Goal: Task Accomplishment & Management: Manage account settings

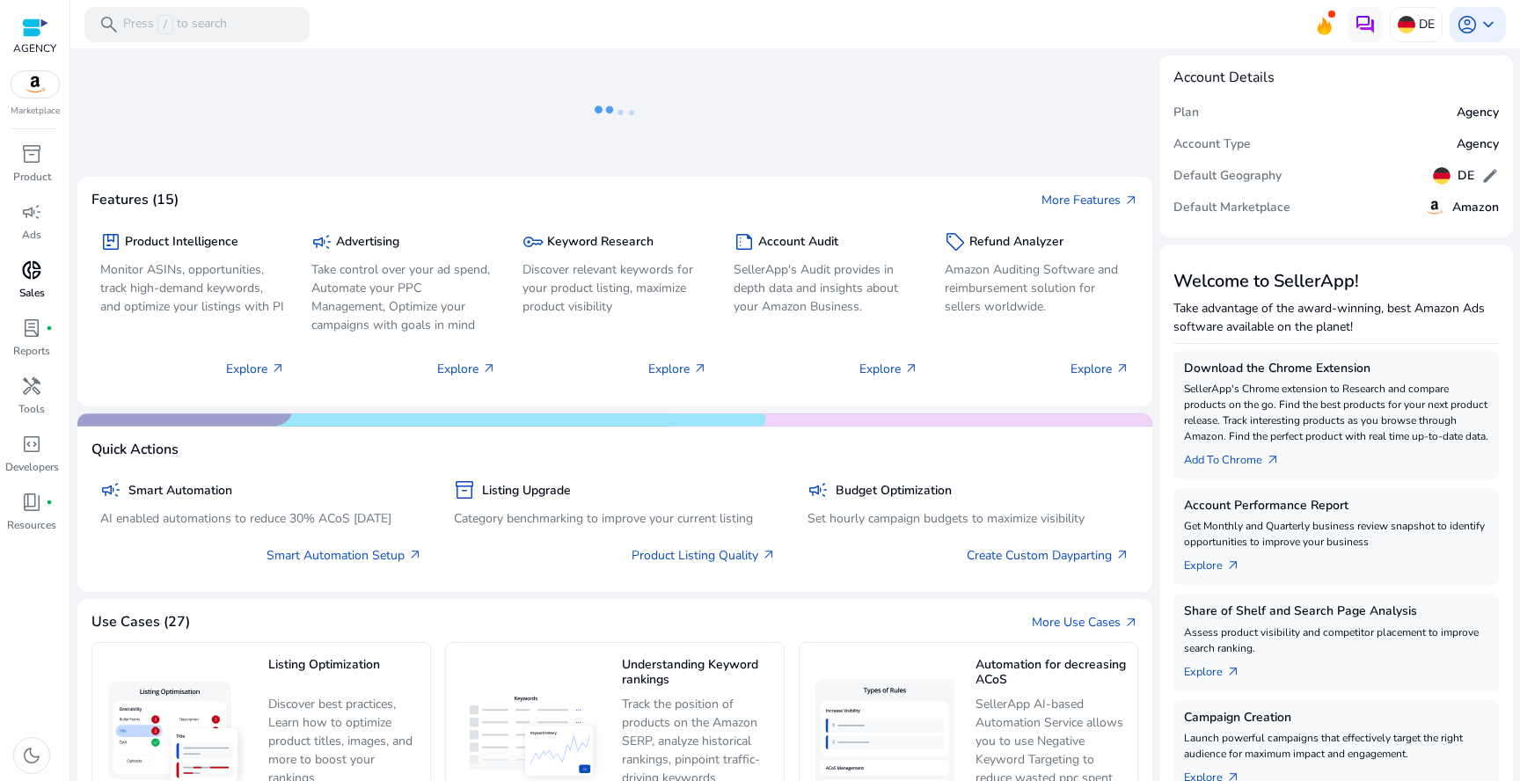
click at [33, 269] on span "donut_small" at bounding box center [31, 269] width 21 height 21
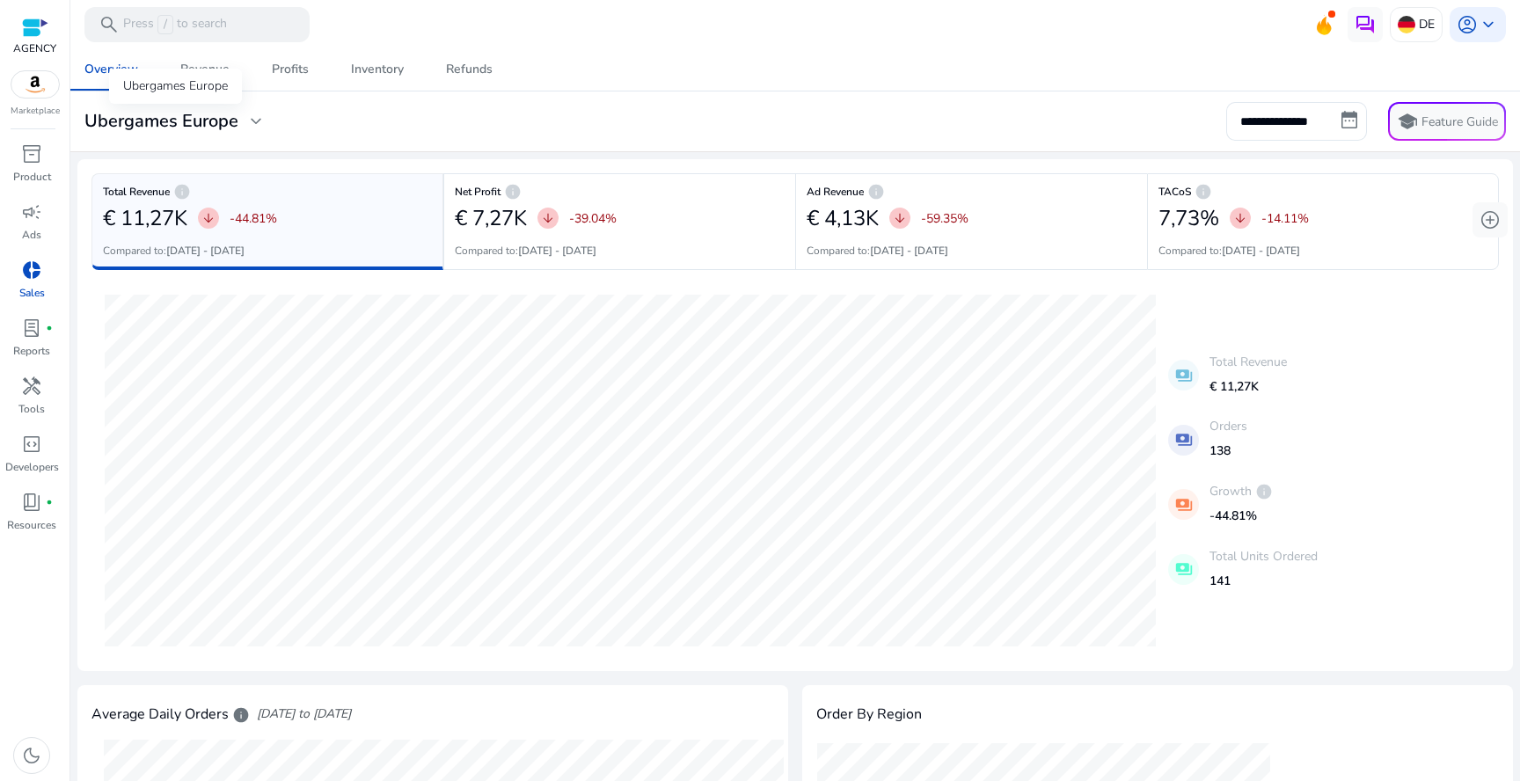
click at [231, 123] on h3 "Ubergames Europe" at bounding box center [161, 121] width 154 height 21
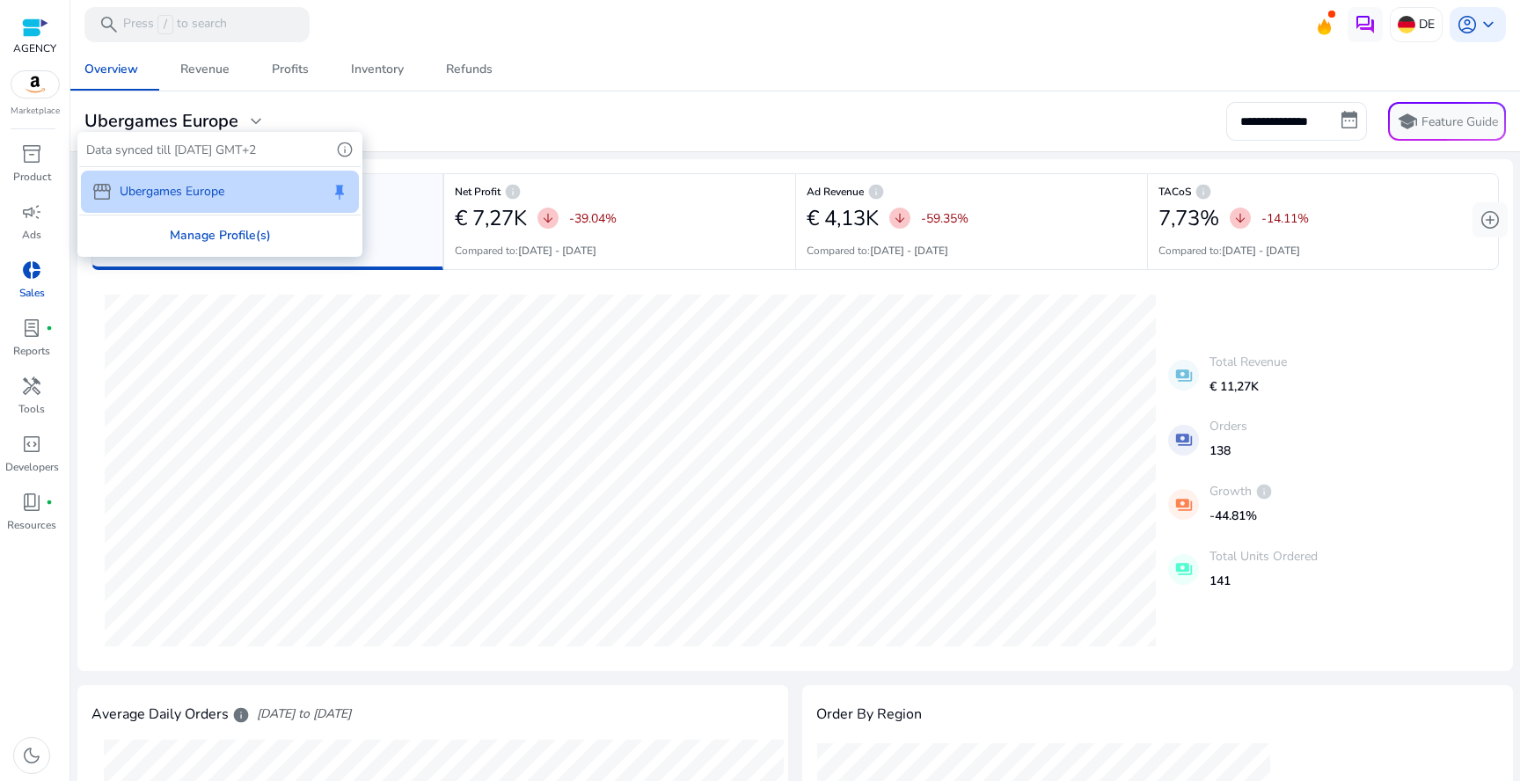
click at [208, 235] on div "Manage Profile(s)" at bounding box center [219, 235] width 281 height 40
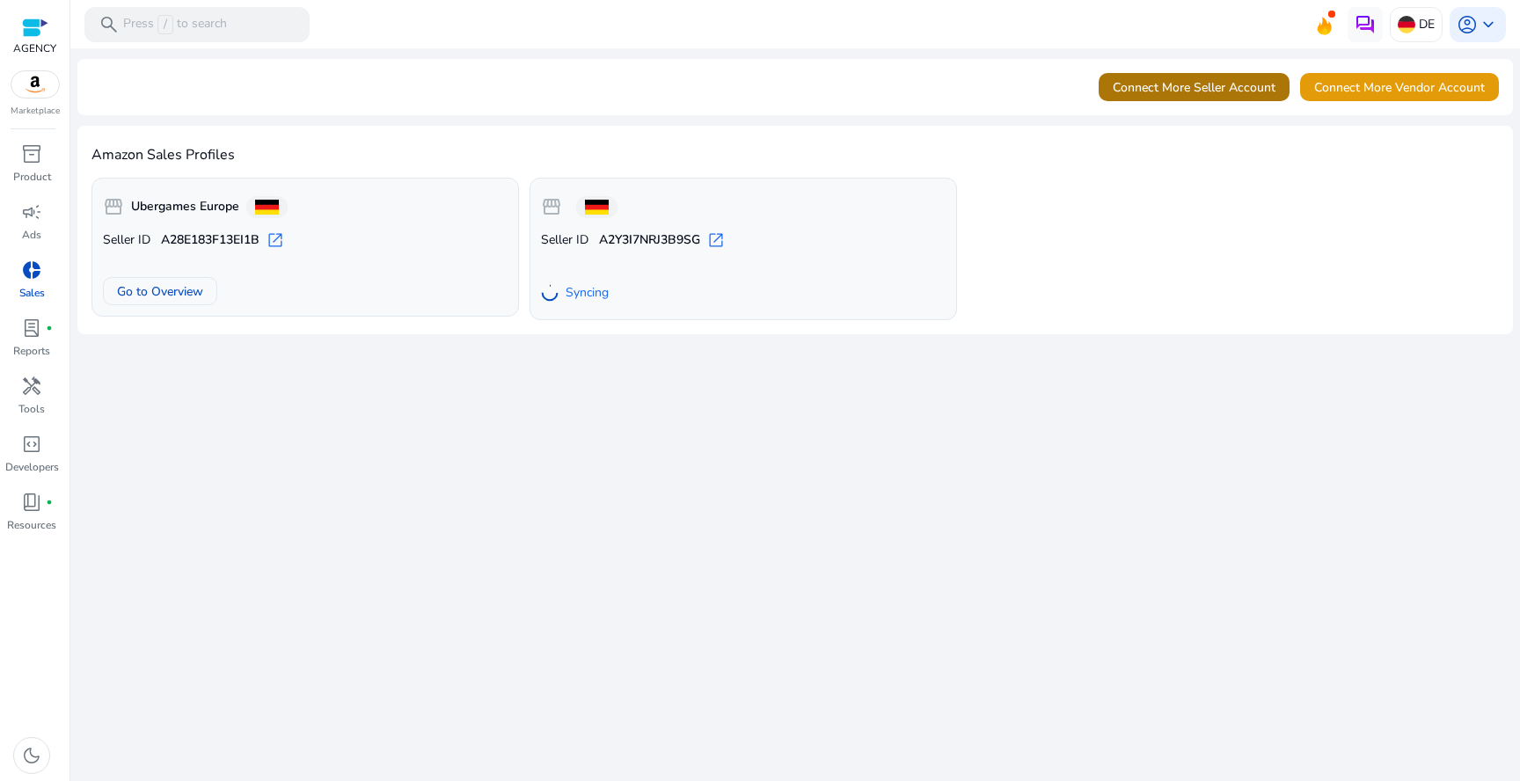
click at [1150, 92] on span "Connect More Seller Account" at bounding box center [1193, 87] width 163 height 18
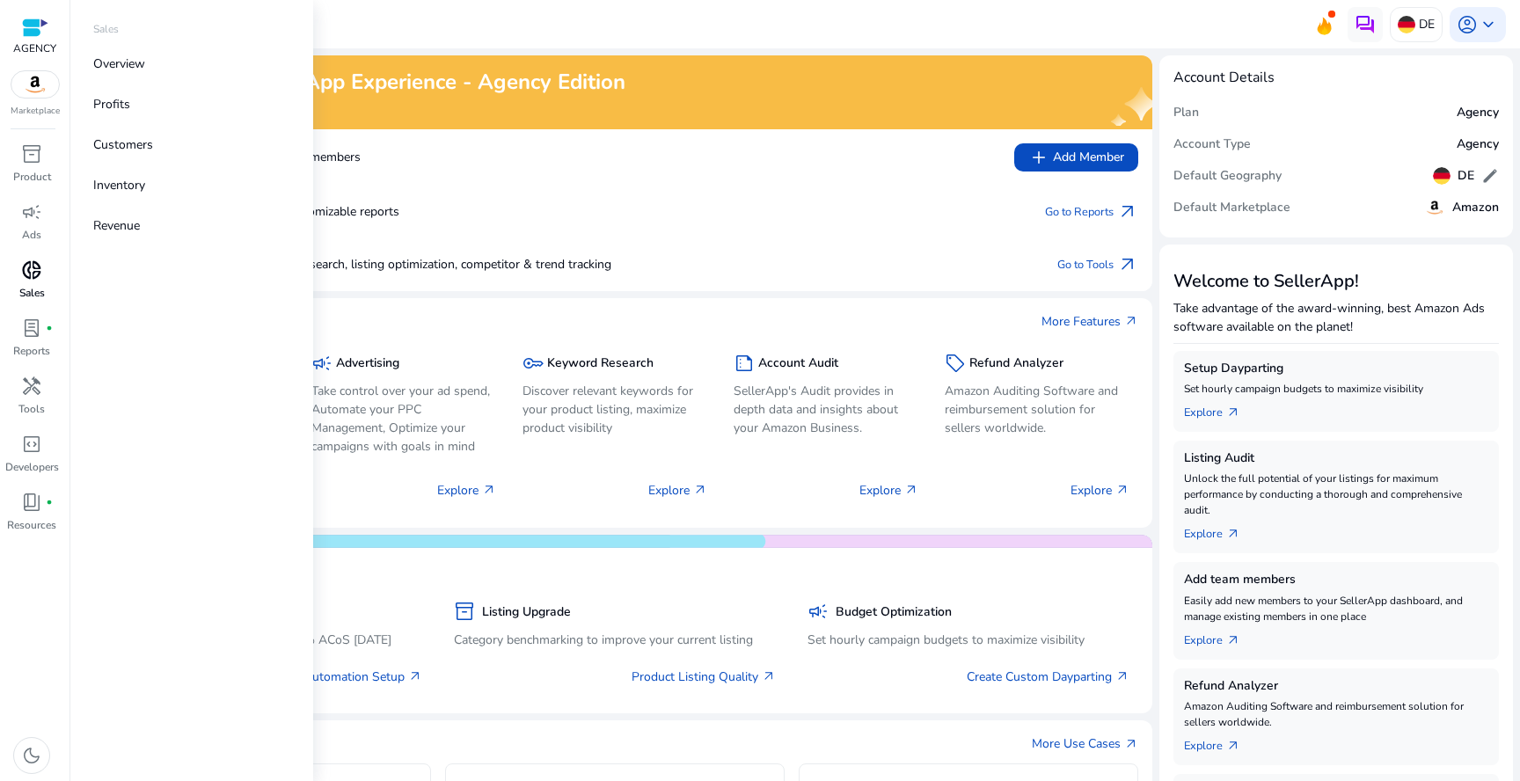
click at [35, 270] on span "donut_small" at bounding box center [31, 269] width 21 height 21
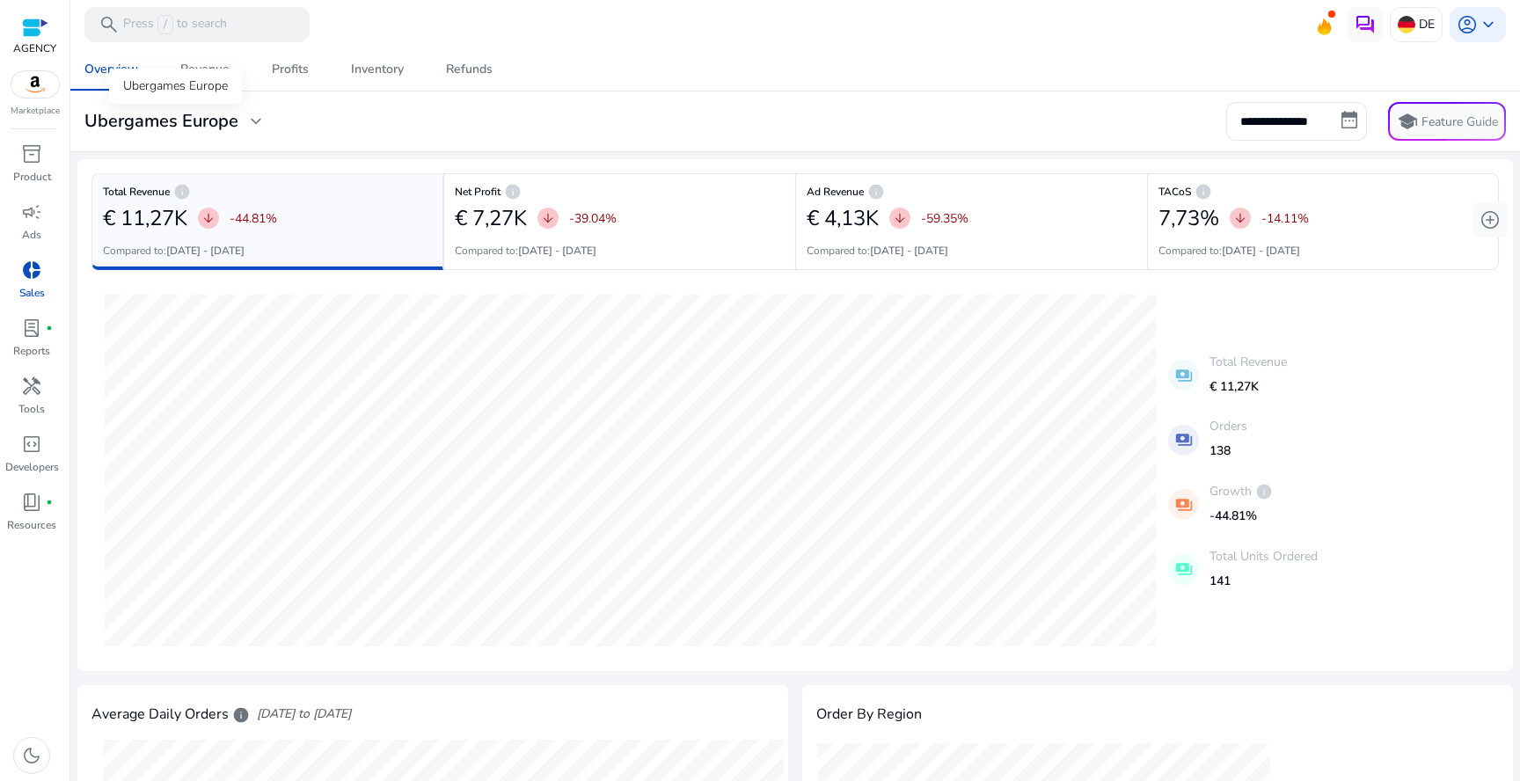
click at [242, 121] on div "Ubergames Europe expand_more" at bounding box center [175, 121] width 182 height 21
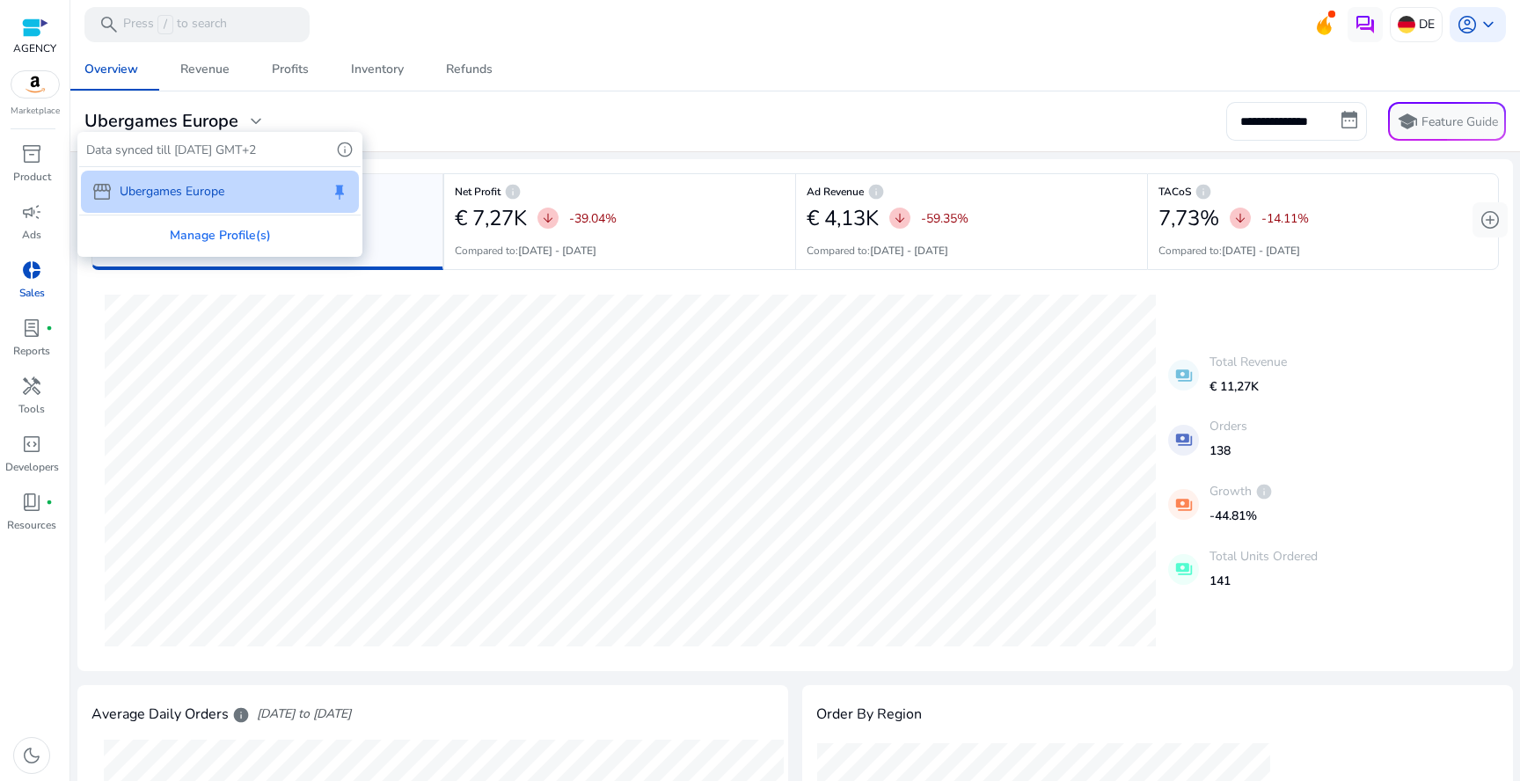
click at [214, 212] on div "storefront Ubergames Europe keep" at bounding box center [219, 190] width 281 height 47
click at [214, 224] on div "Manage Profile(s)" at bounding box center [219, 235] width 281 height 40
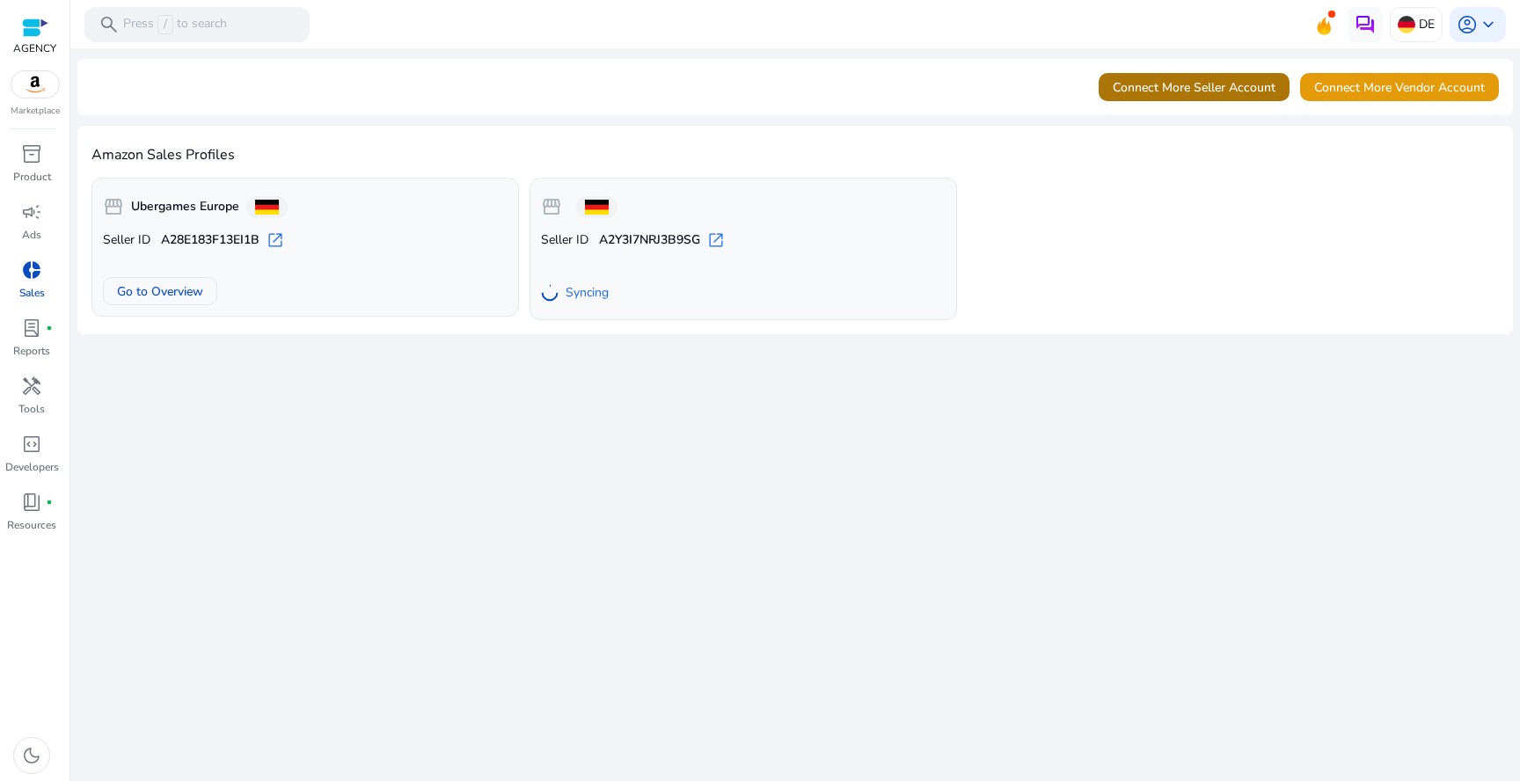
click at [1170, 94] on span "Connect More Seller Account" at bounding box center [1193, 87] width 163 height 18
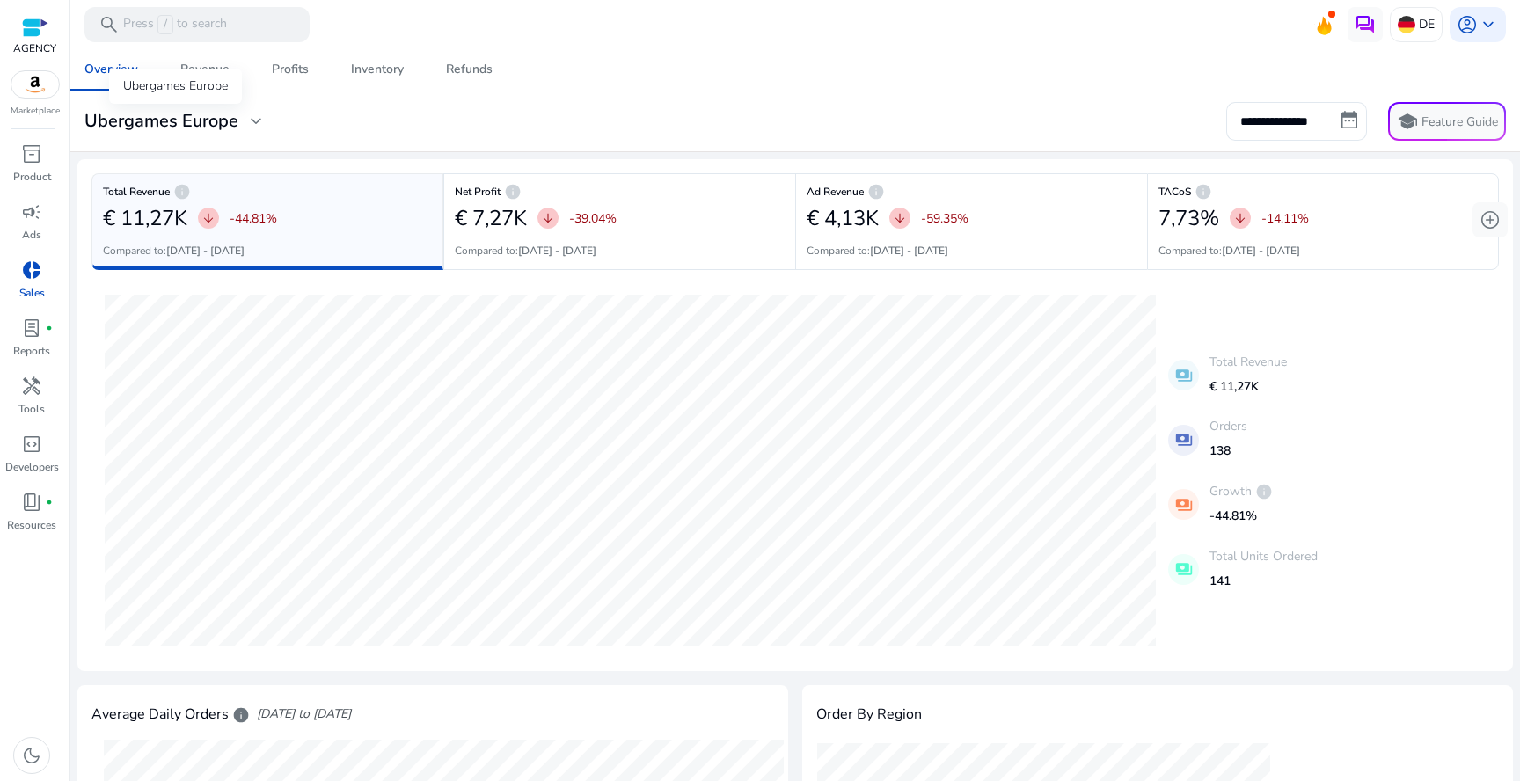
click at [210, 121] on h3 "Ubergames Europe" at bounding box center [161, 121] width 154 height 21
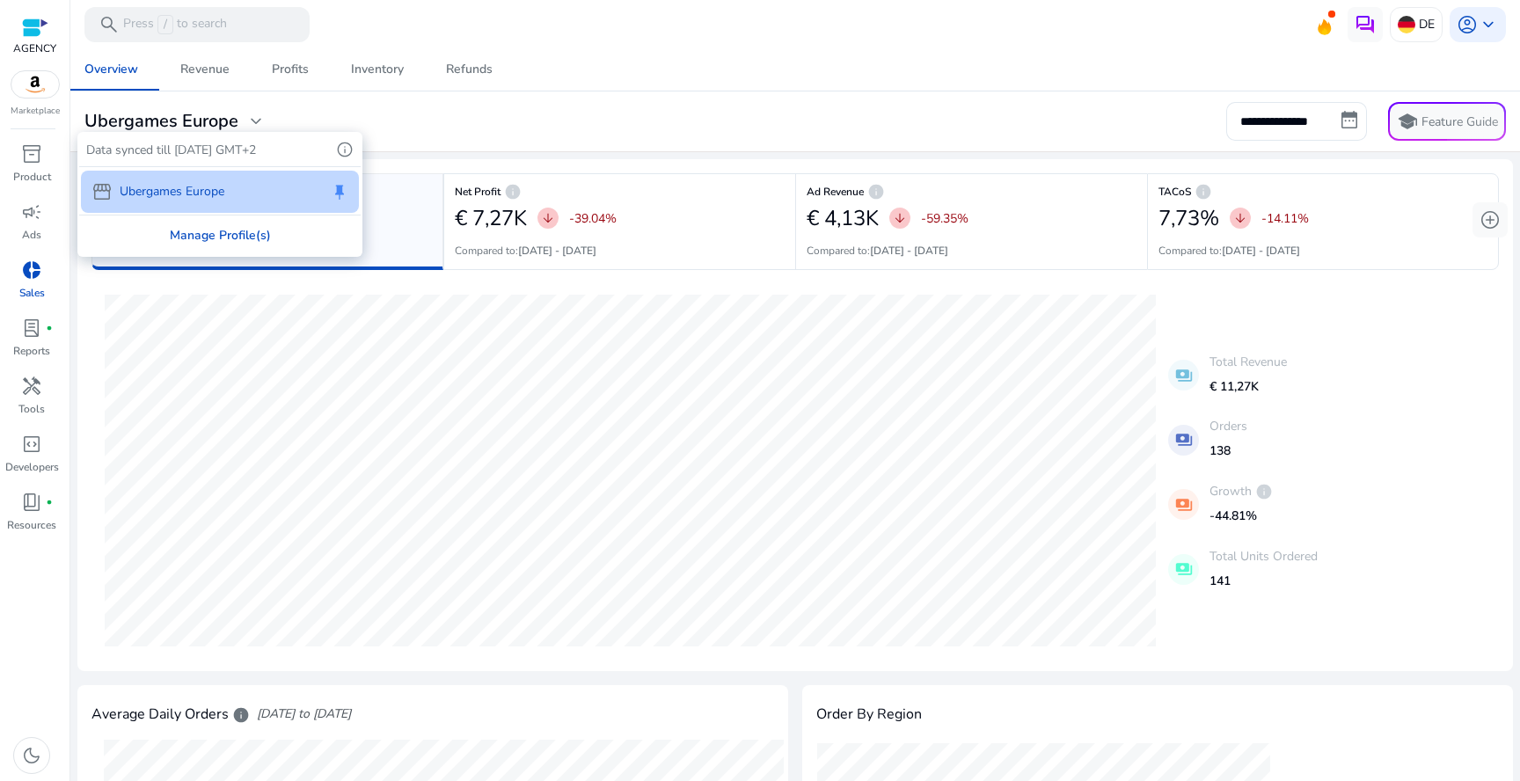
click at [223, 218] on div "Manage Profile(s)" at bounding box center [219, 235] width 281 height 40
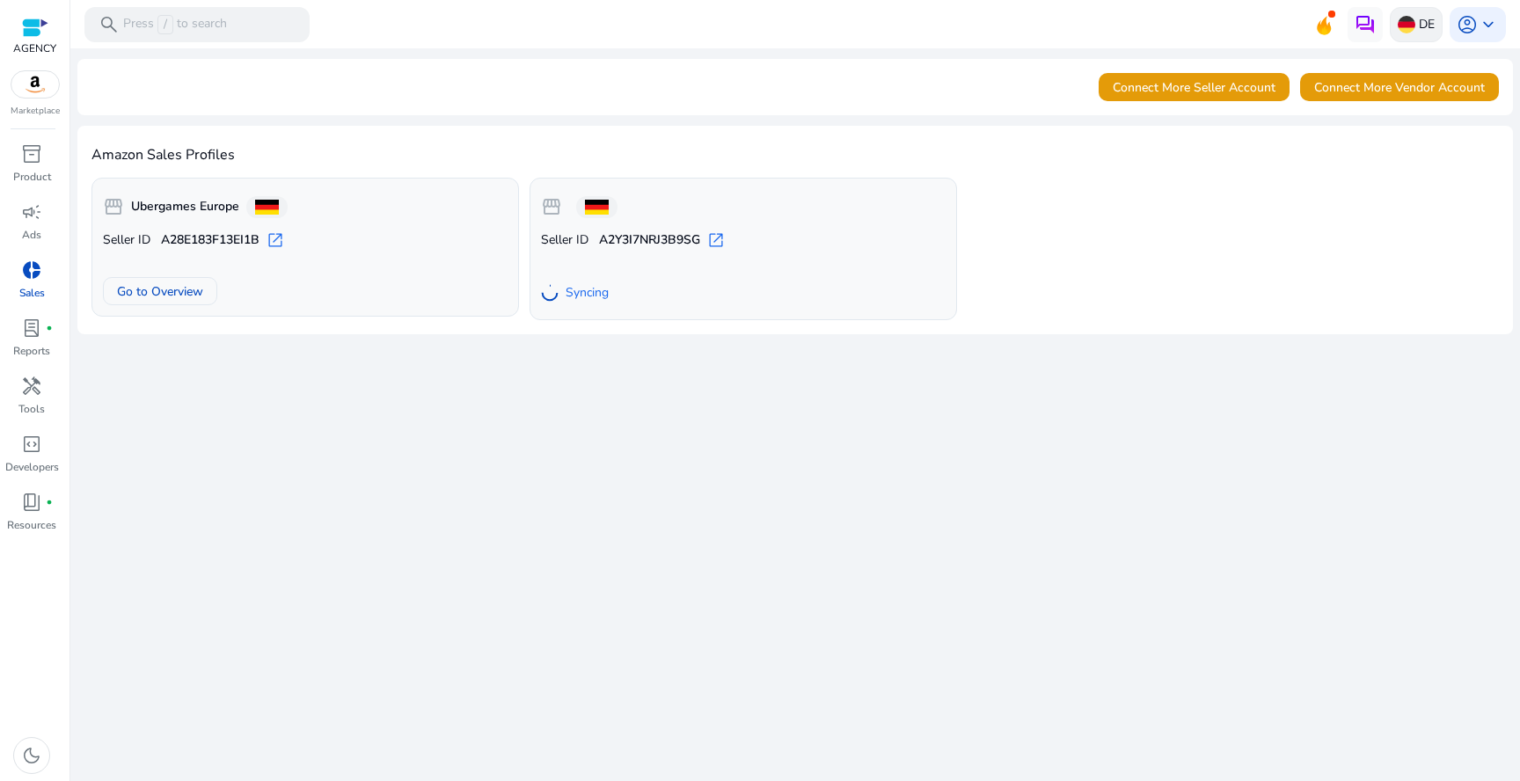
click at [1423, 26] on p "DE" at bounding box center [1427, 24] width 16 height 31
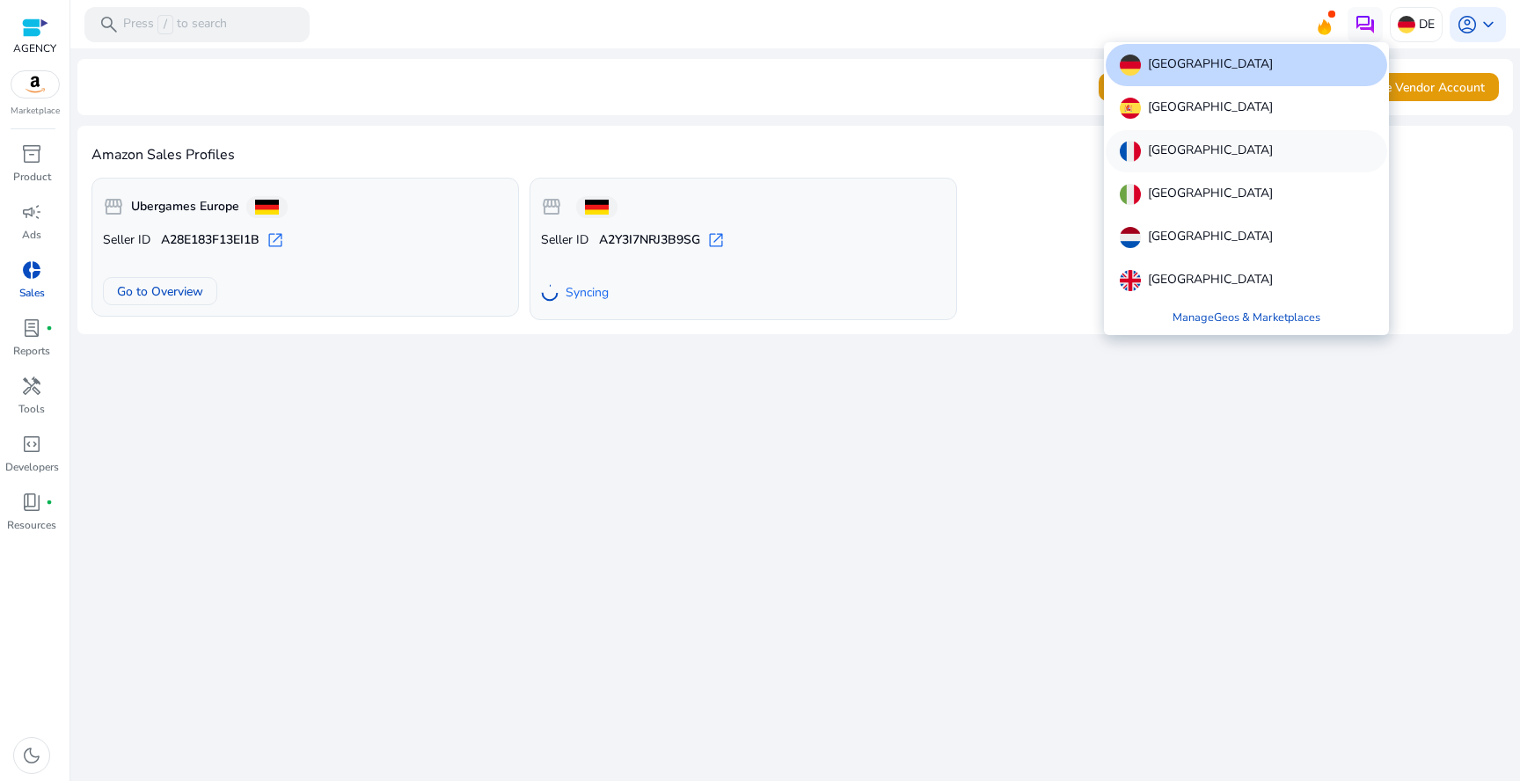
click at [1221, 153] on div "France" at bounding box center [1245, 151] width 281 height 42
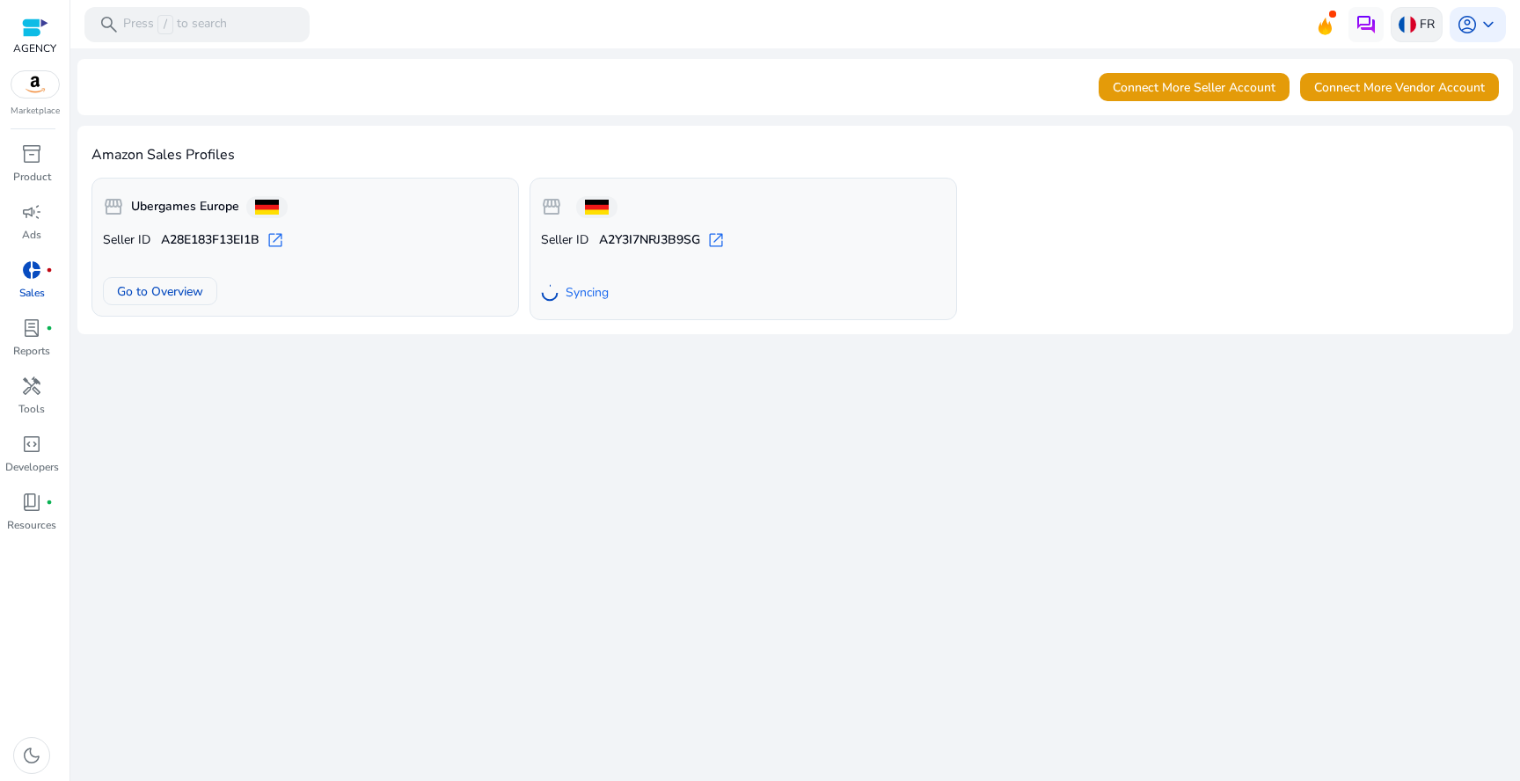
click at [1406, 21] on img at bounding box center [1407, 25] width 18 height 18
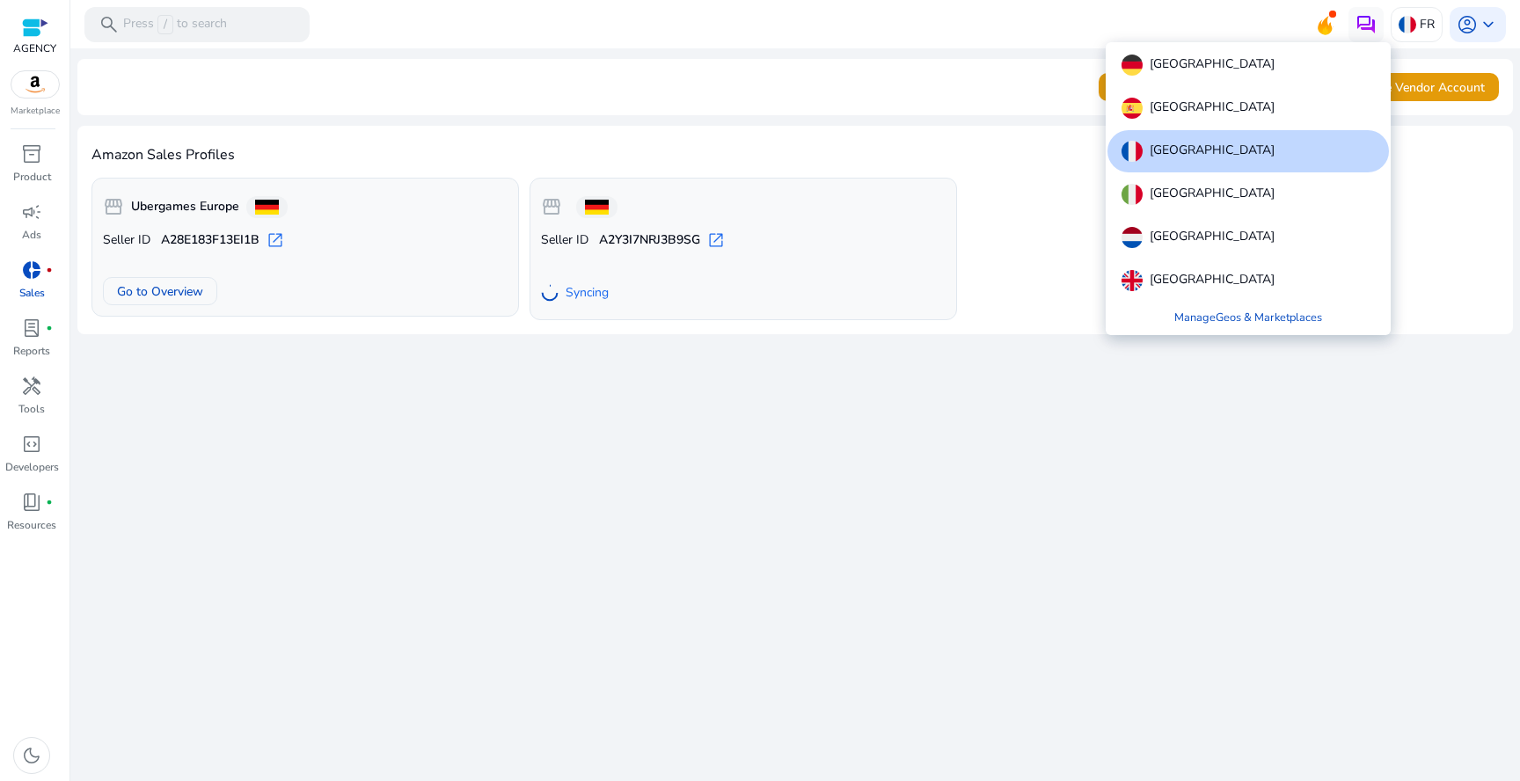
click at [1241, 157] on div "France" at bounding box center [1247, 151] width 281 height 42
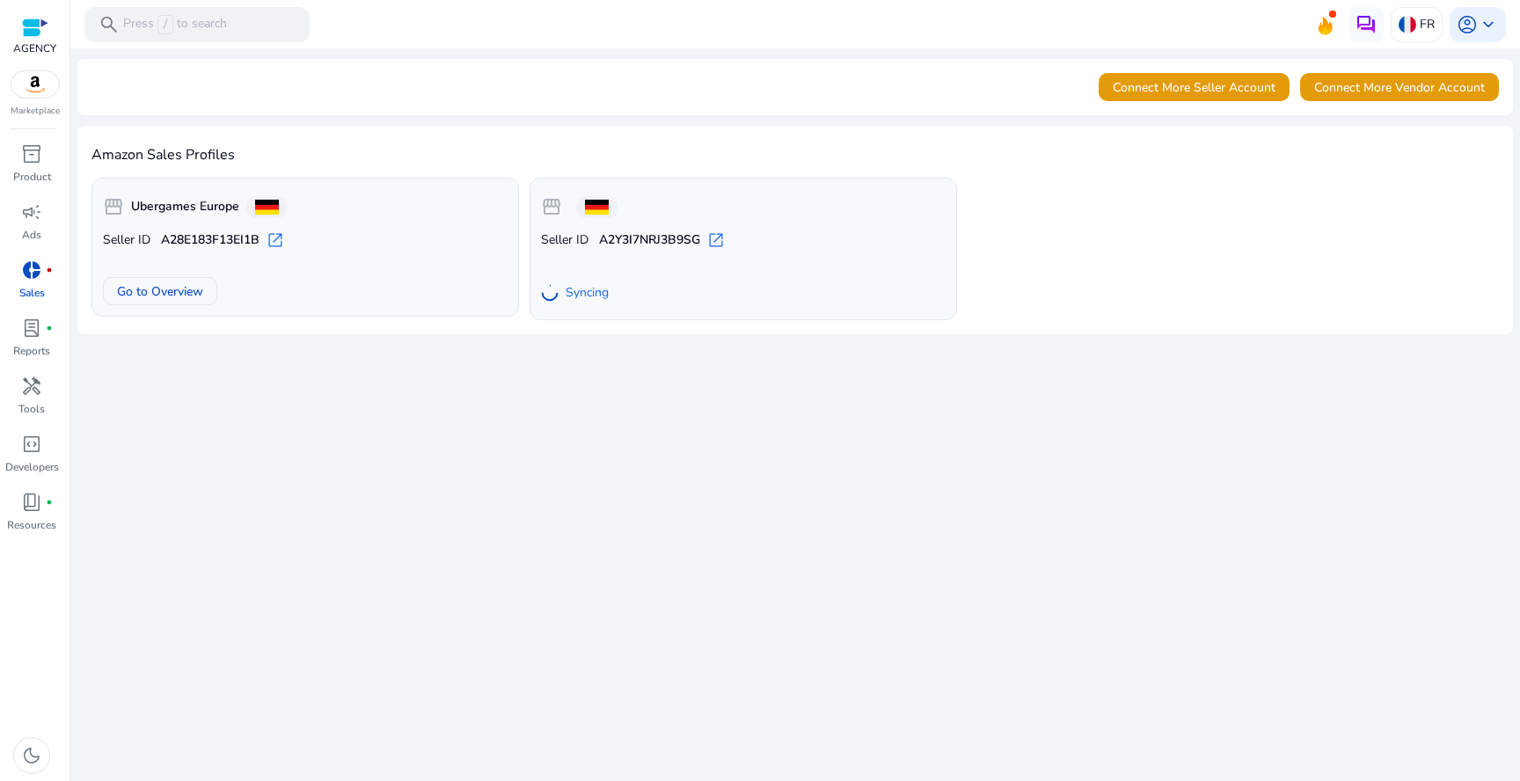
click at [40, 274] on span "donut_small" at bounding box center [31, 269] width 21 height 21
click at [27, 266] on span "donut_small" at bounding box center [31, 269] width 21 height 21
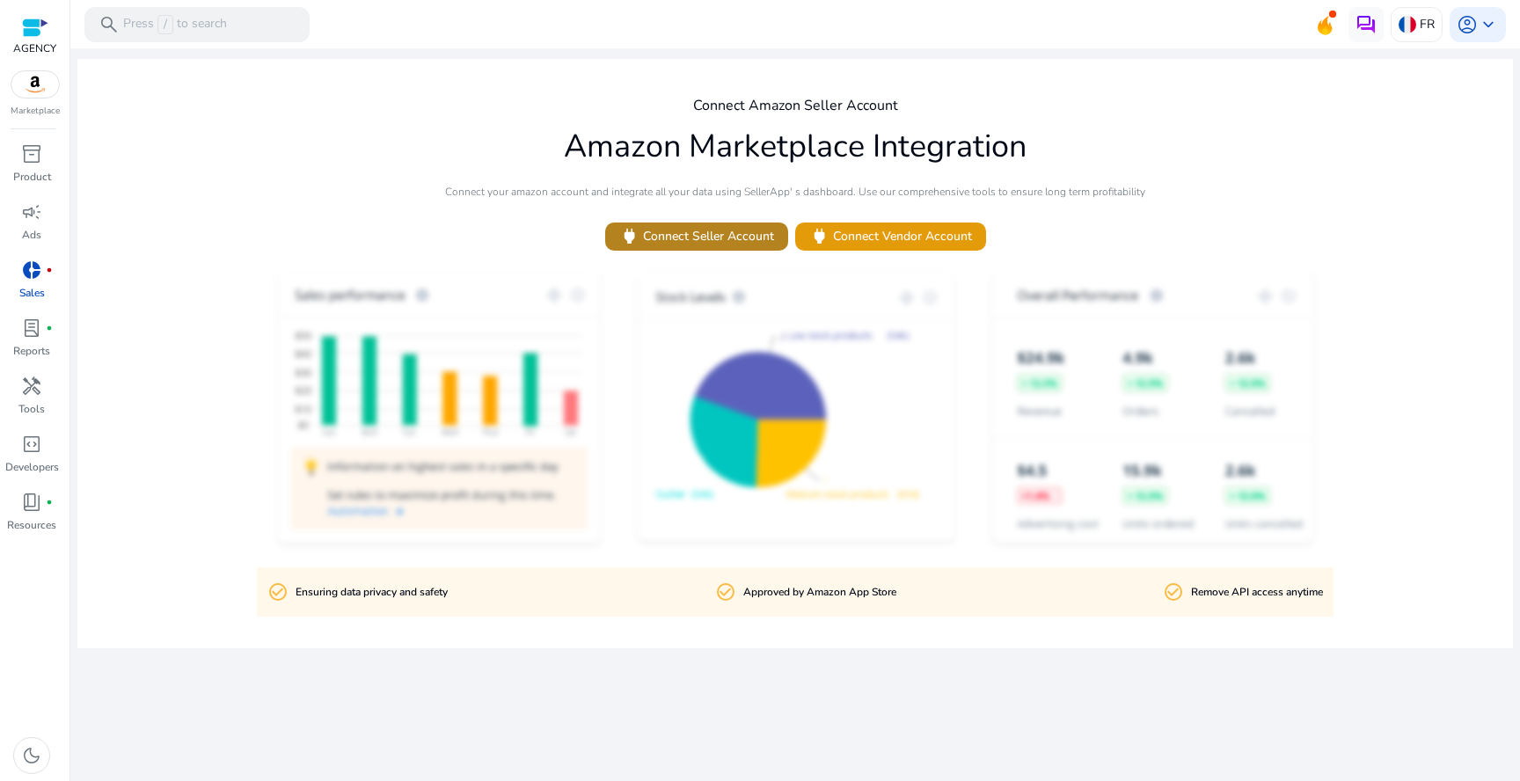
click at [714, 232] on span "power Connect Seller Account" at bounding box center [696, 236] width 155 height 20
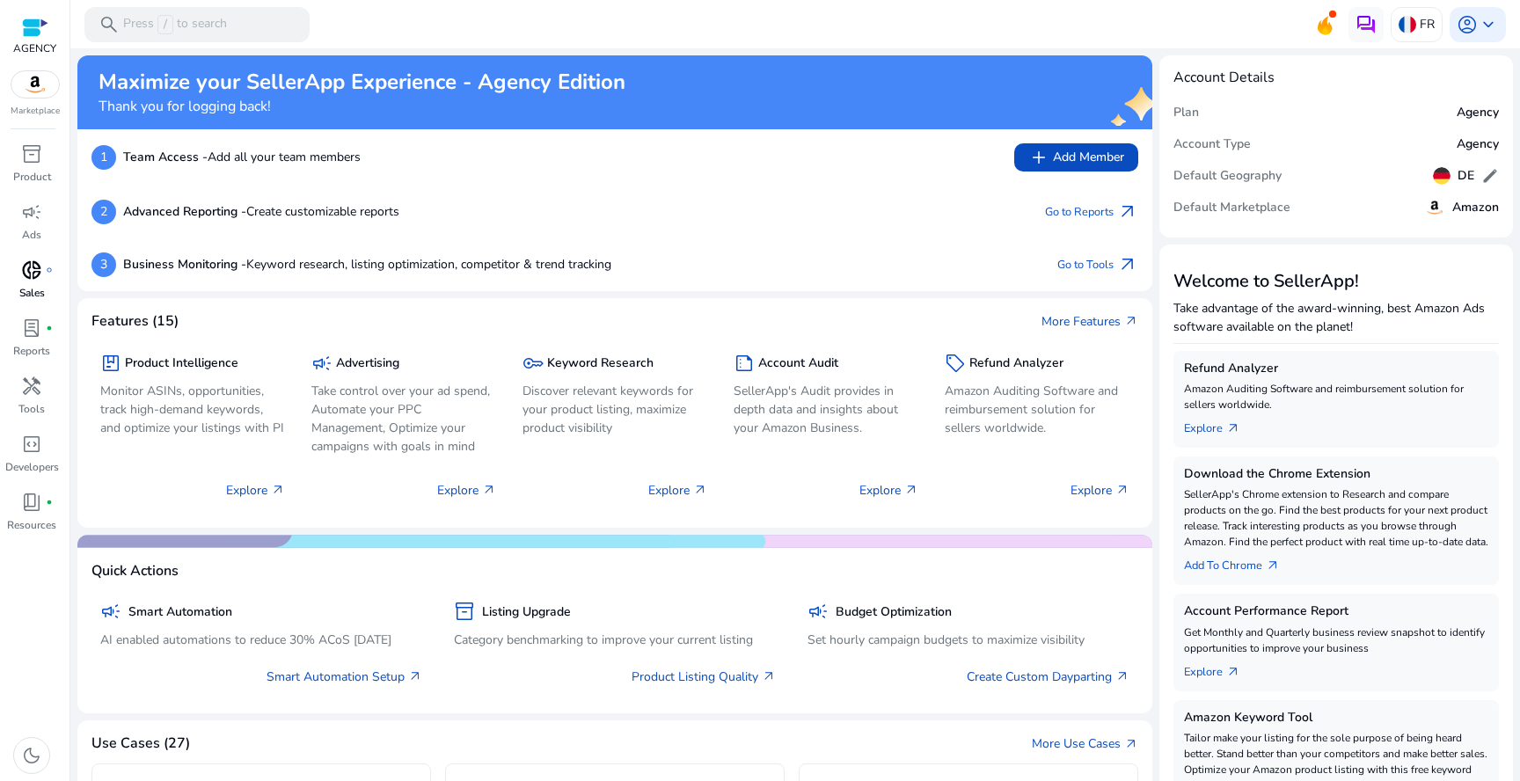
click at [28, 279] on span "donut_small" at bounding box center [31, 269] width 21 height 21
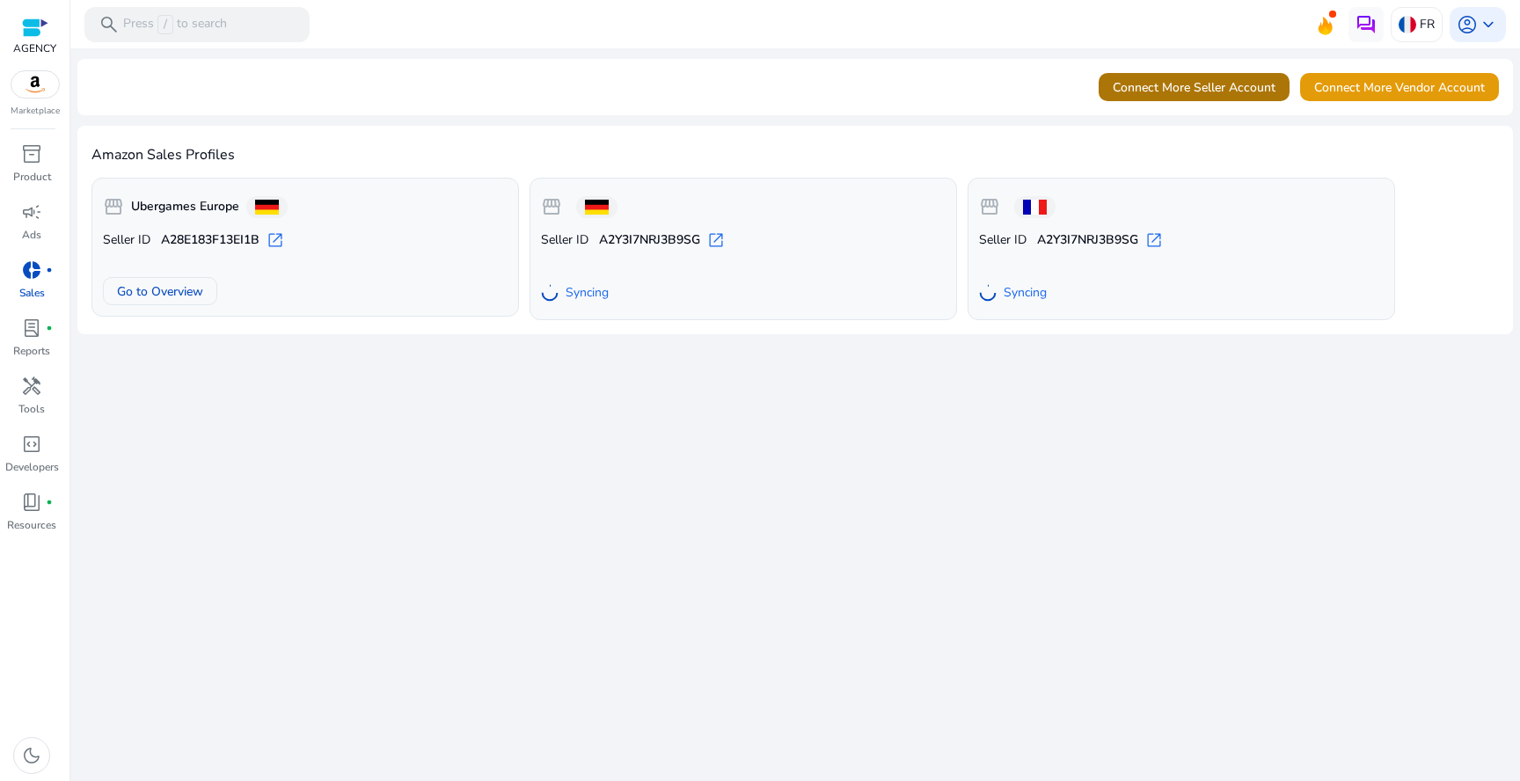
click at [1178, 87] on span "Connect More Seller Account" at bounding box center [1193, 87] width 163 height 18
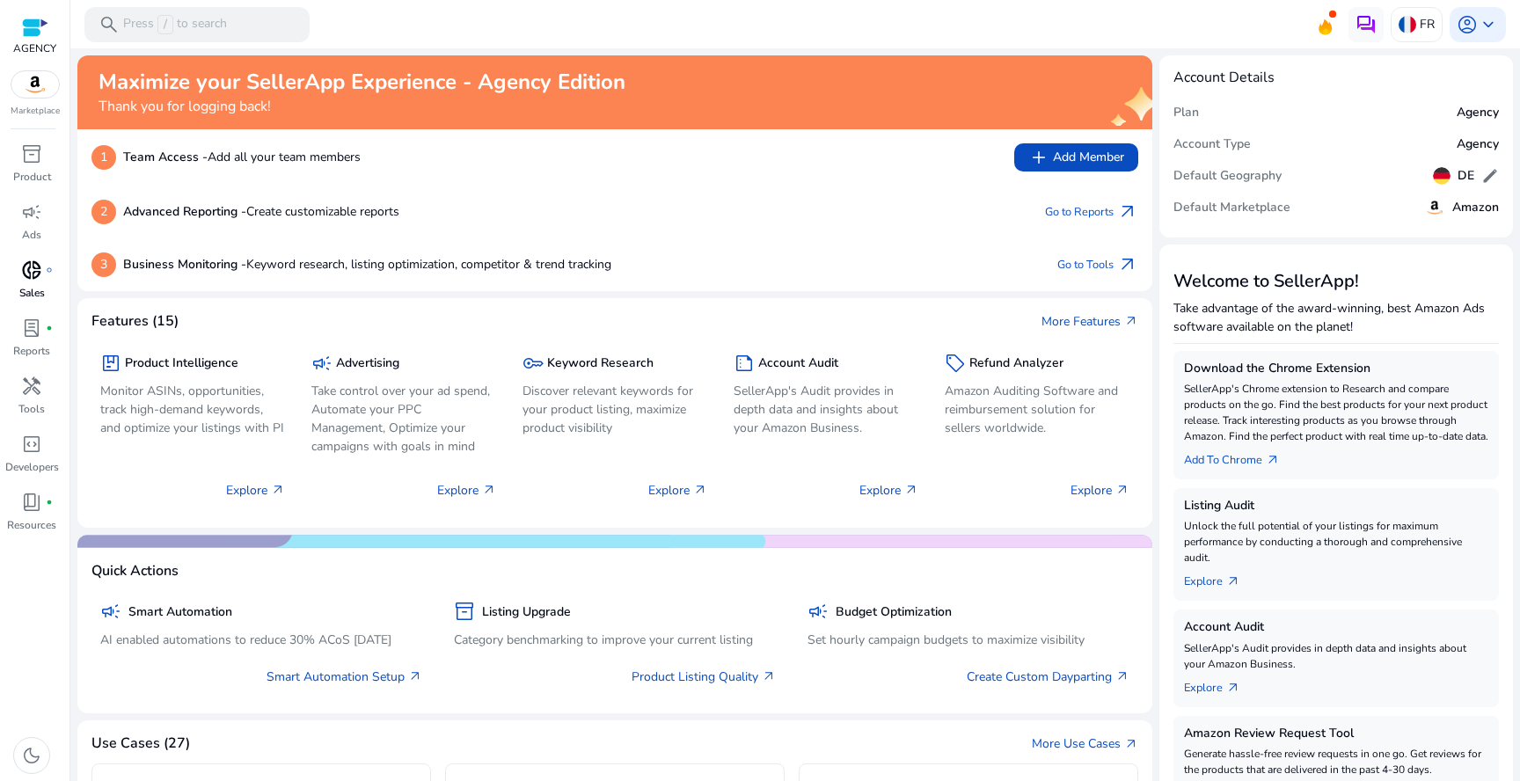
click at [41, 285] on p "Sales" at bounding box center [32, 293] width 26 height 16
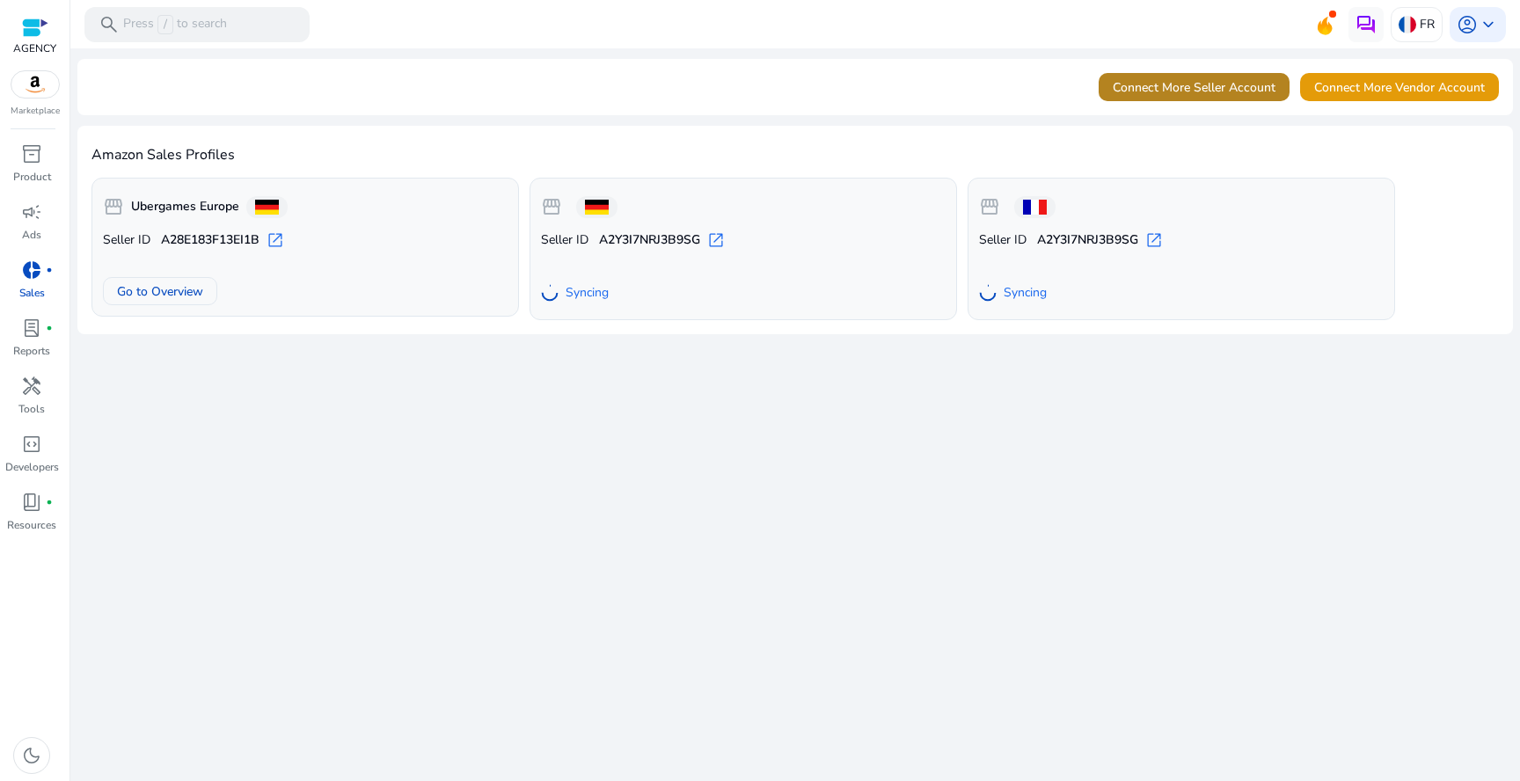
click at [1124, 77] on span at bounding box center [1193, 87] width 191 height 42
click at [1133, 91] on span "Connect More Seller Account" at bounding box center [1193, 87] width 163 height 18
click at [1166, 90] on span "Connect More Seller Account" at bounding box center [1193, 87] width 163 height 18
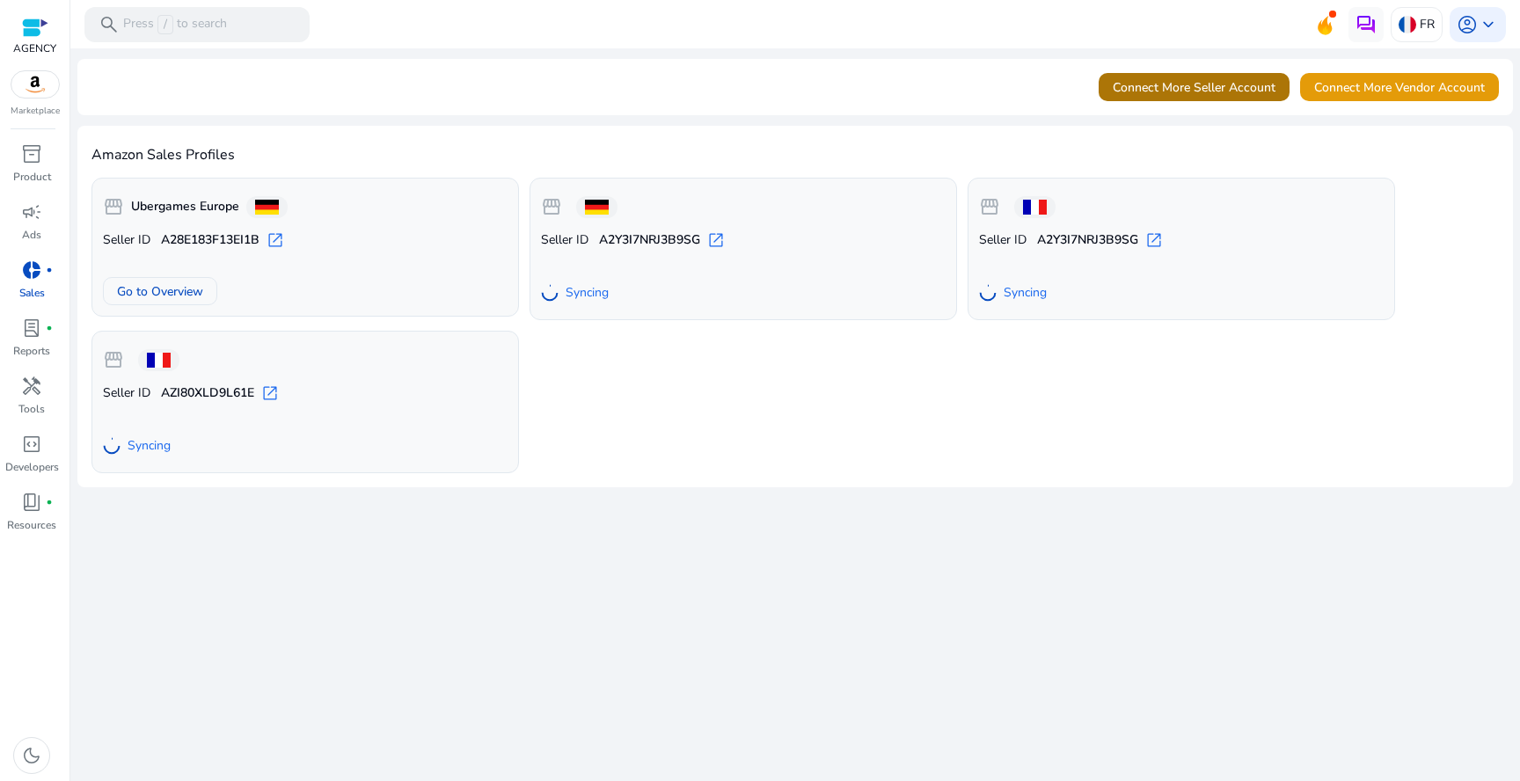
click at [1196, 90] on span "Connect More Seller Account" at bounding box center [1193, 87] width 163 height 18
click at [1202, 85] on span "Connect More Seller Account" at bounding box center [1193, 87] width 163 height 18
click at [1194, 75] on span at bounding box center [1193, 87] width 191 height 42
click at [1234, 89] on span "Connect More Seller Account" at bounding box center [1193, 87] width 163 height 18
click at [1162, 99] on span at bounding box center [1193, 87] width 191 height 42
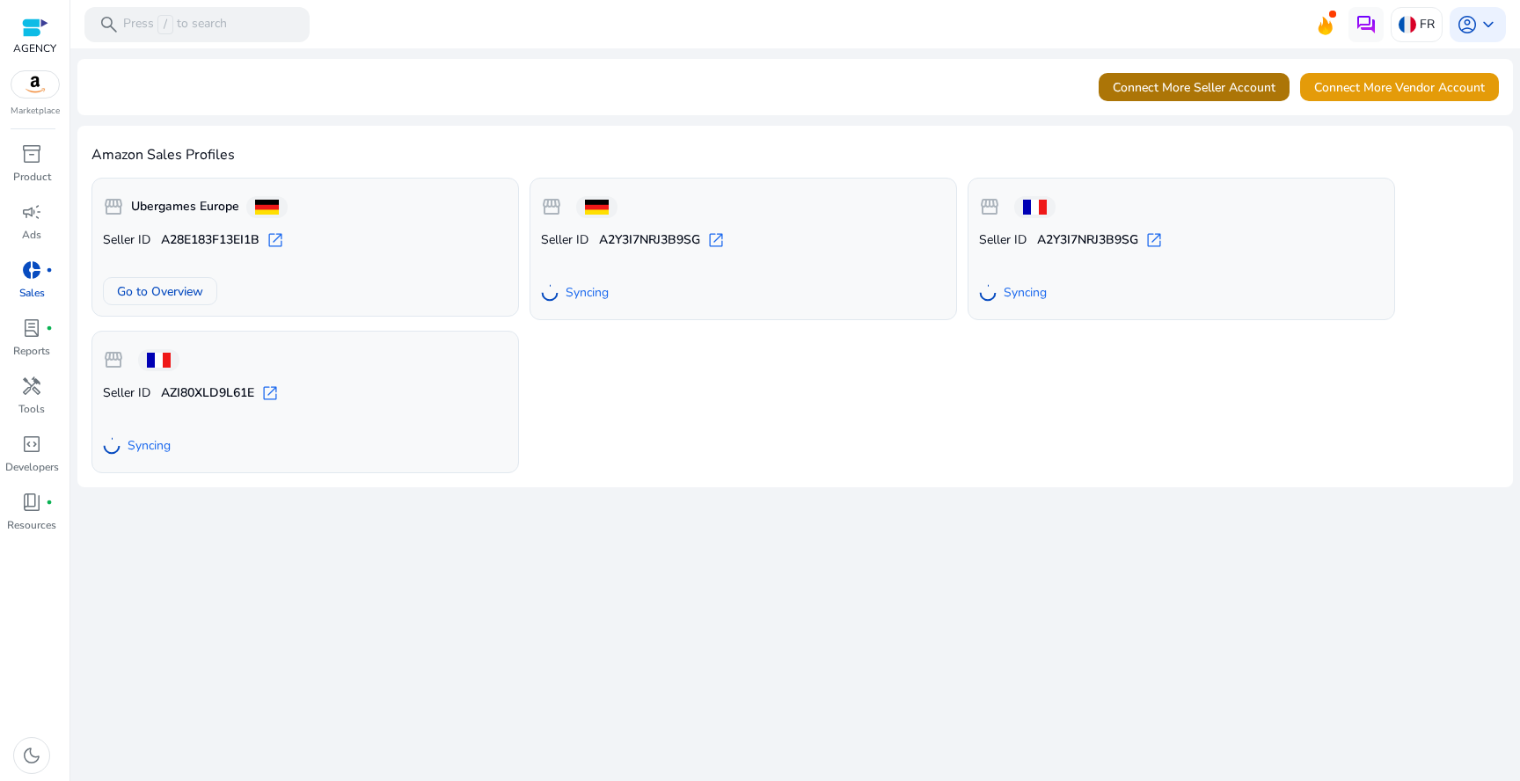
click at [1185, 84] on span "Connect More Seller Account" at bounding box center [1193, 87] width 163 height 18
click at [1233, 95] on span "Connect More Seller Account" at bounding box center [1193, 87] width 163 height 18
click at [1242, 79] on span "Connect More Seller Account" at bounding box center [1193, 87] width 163 height 18
click at [1132, 84] on span "Connect More Seller Account" at bounding box center [1193, 87] width 163 height 18
click at [1232, 86] on span "Connect More Seller Account" at bounding box center [1193, 87] width 163 height 18
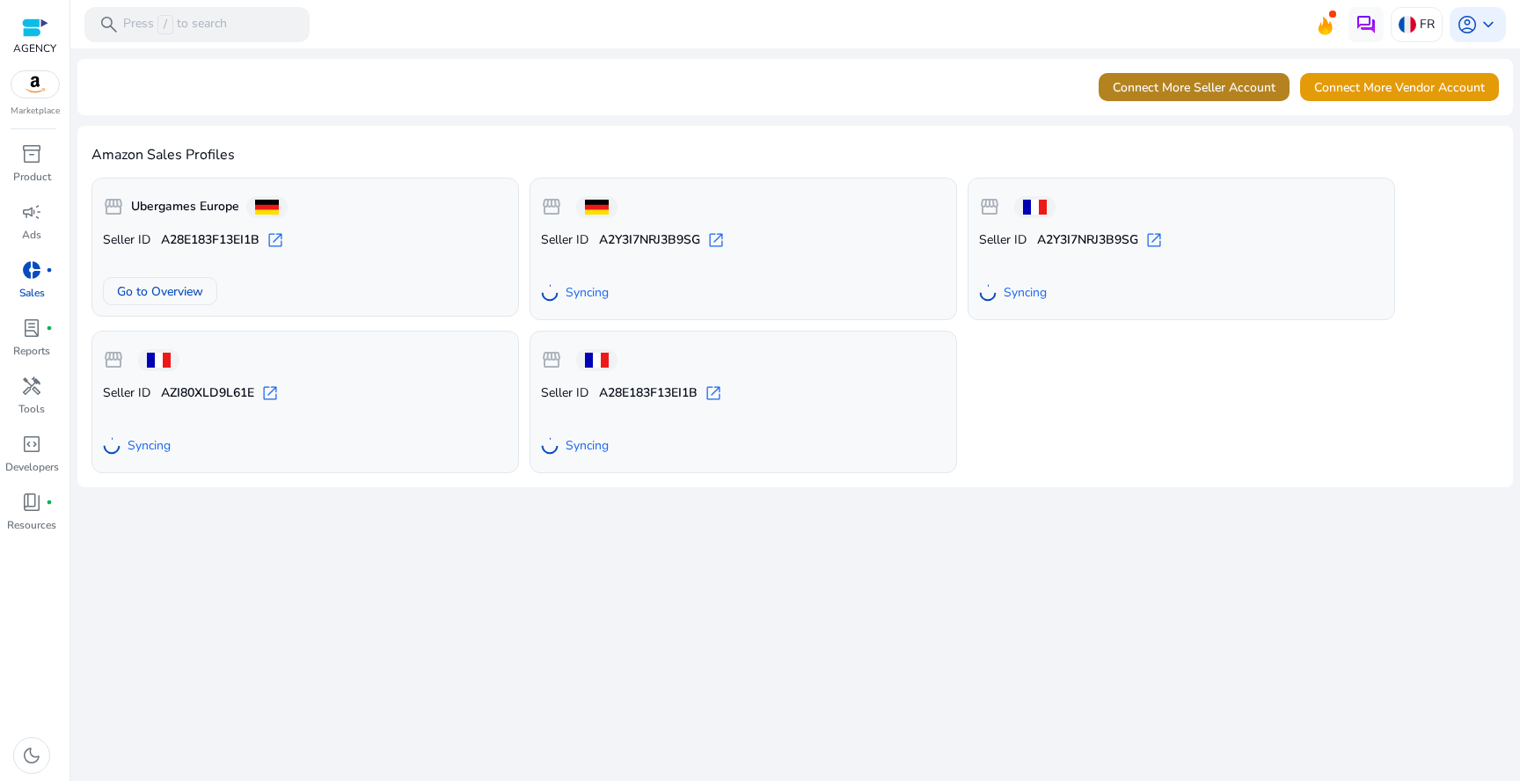
click at [1211, 84] on span "Connect More Seller Account" at bounding box center [1193, 87] width 163 height 18
click at [1230, 84] on span "Connect More Seller Account" at bounding box center [1193, 87] width 163 height 18
click at [1201, 99] on span at bounding box center [1193, 87] width 191 height 42
click at [1216, 89] on span "Connect More Seller Account" at bounding box center [1193, 87] width 163 height 18
click at [1144, 82] on span "Connect More Seller Account" at bounding box center [1193, 87] width 163 height 18
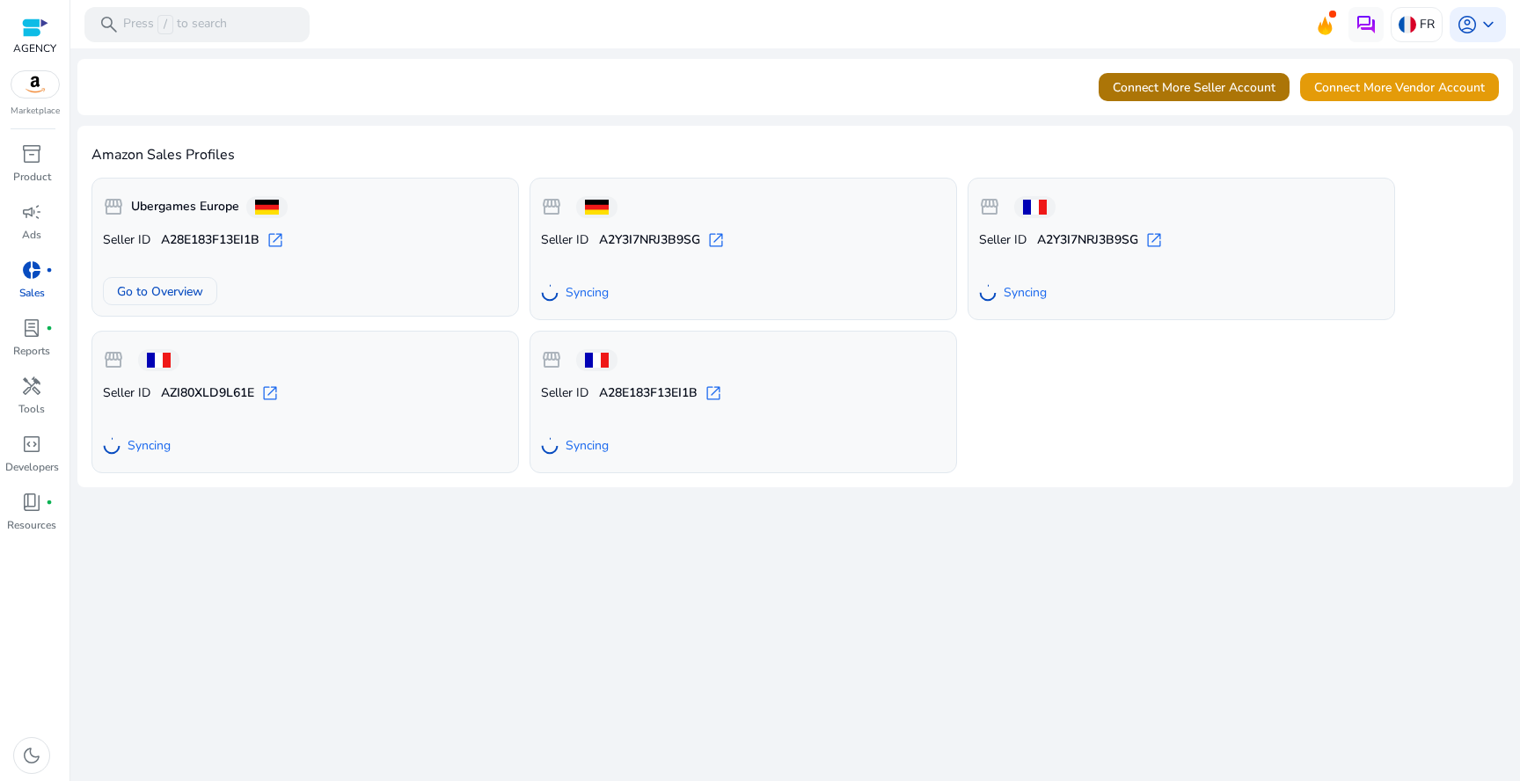
click at [1231, 81] on span "Connect More Seller Account" at bounding box center [1193, 87] width 163 height 18
